Goal: Task Accomplishment & Management: Manage account settings

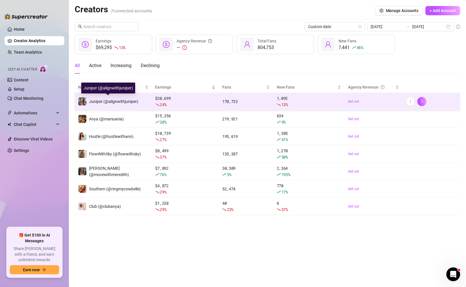
click at [98, 105] on div "Juniper (@alignwithjuniper)" at bounding box center [108, 101] width 60 height 9
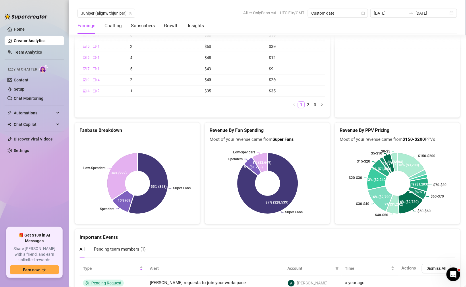
scroll to position [1094, 0]
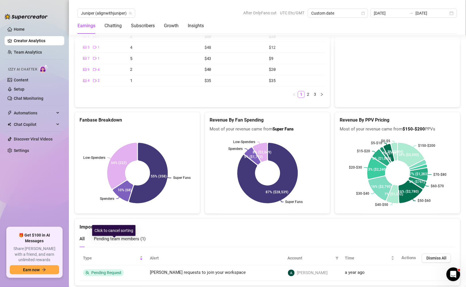
click at [125, 231] on div "Pending team members ( 1 )" at bounding box center [120, 239] width 52 height 16
click at [125, 237] on span "Pending team members ( 1 )" at bounding box center [120, 239] width 52 height 5
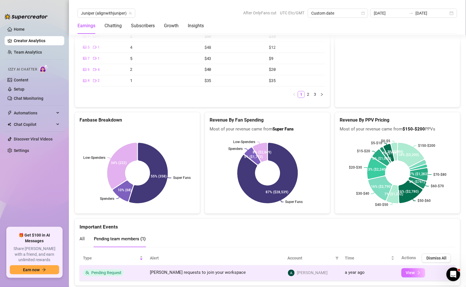
click at [245, 243] on icon "right" at bounding box center [419, 273] width 4 height 4
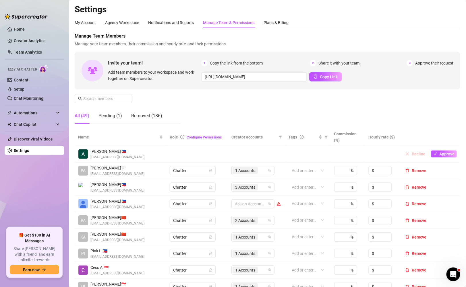
click at [245, 154] on button "Decline" at bounding box center [415, 154] width 25 height 7
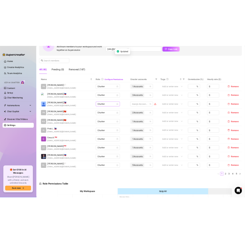
scroll to position [73, 0]
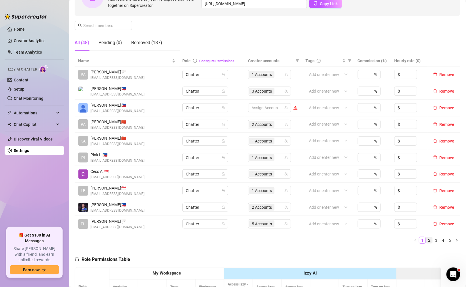
click at [245, 240] on link "2" at bounding box center [429, 240] width 6 height 6
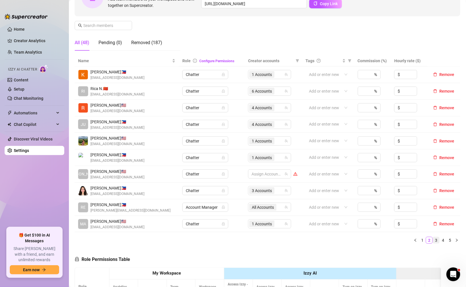
click at [245, 241] on link "3" at bounding box center [436, 240] width 6 height 6
